Goal: Information Seeking & Learning: Learn about a topic

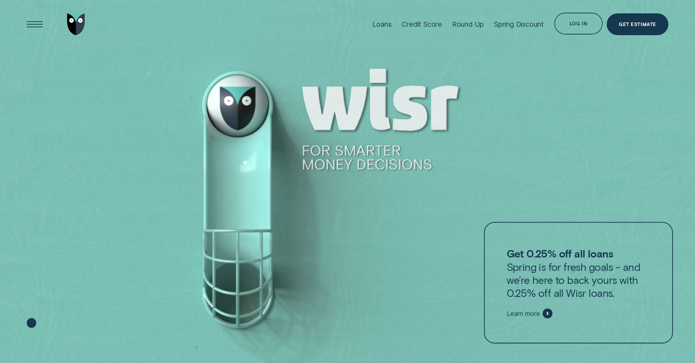
click at [539, 310] on span "Learn more" at bounding box center [522, 313] width 33 height 8
